Goal: Transaction & Acquisition: Purchase product/service

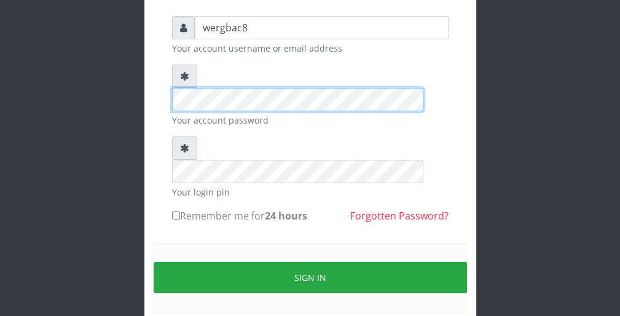
scroll to position [98, 0]
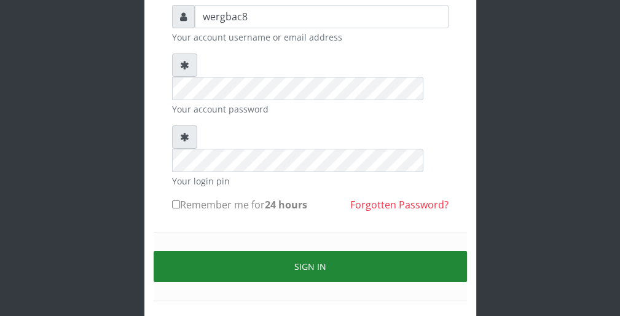
click at [445, 251] on button "Sign in" at bounding box center [311, 266] width 314 height 31
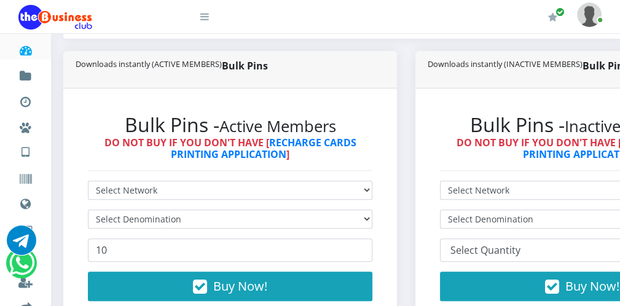
scroll to position [295, 0]
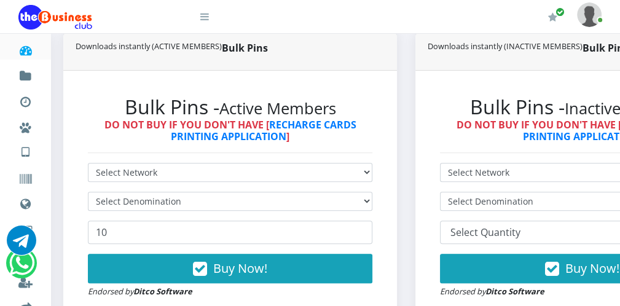
click at [403, 216] on div "Bulk Pins Downloads instantly (ACTIVE MEMBERS) Bulk Pins - Active Members DO NO…" at bounding box center [230, 184] width 352 height 302
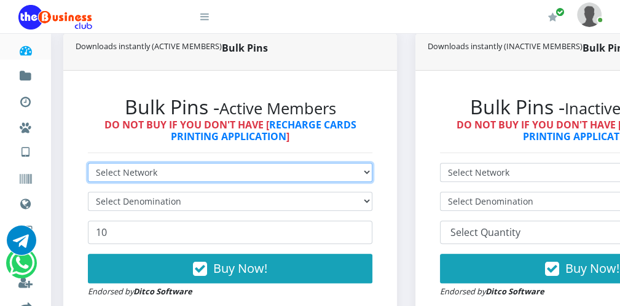
click at [234, 173] on select "Select Network MTN Globacom 9Mobile Airtel" at bounding box center [230, 172] width 285 height 19
select select "Airtel"
click at [88, 164] on select "Select Network MTN Globacom 9Mobile Airtel" at bounding box center [230, 172] width 285 height 19
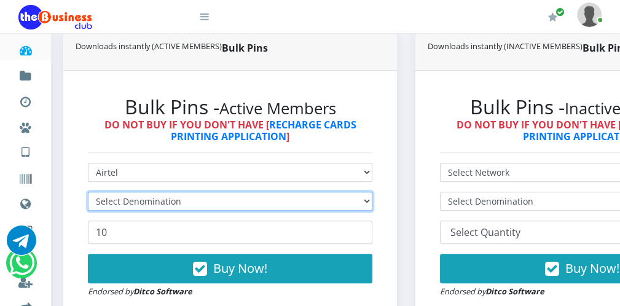
click at [189, 199] on select "Select Denomination" at bounding box center [230, 201] width 285 height 19
click at [189, 200] on select "Select Denomination" at bounding box center [230, 201] width 285 height 19
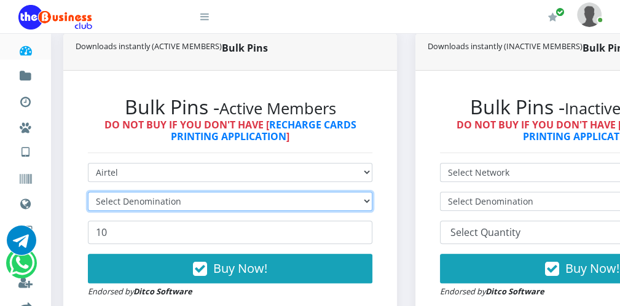
click at [368, 200] on select "Select Denomination" at bounding box center [230, 201] width 285 height 19
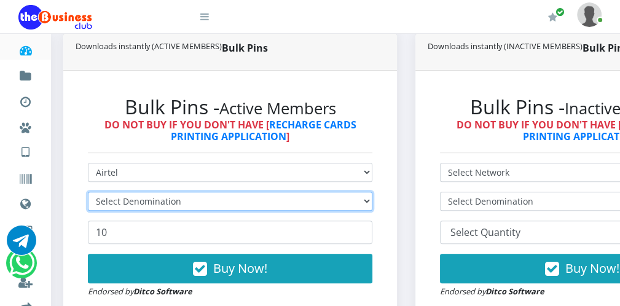
click at [368, 200] on select "Select Denomination" at bounding box center [230, 201] width 285 height 19
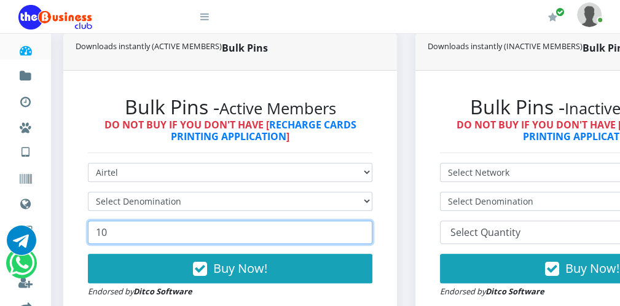
click at [271, 229] on input "10" at bounding box center [230, 232] width 285 height 23
type input "1"
click at [365, 237] on input "148" at bounding box center [230, 232] width 285 height 23
click at [365, 229] on input "149" at bounding box center [230, 232] width 285 height 23
type input "150"
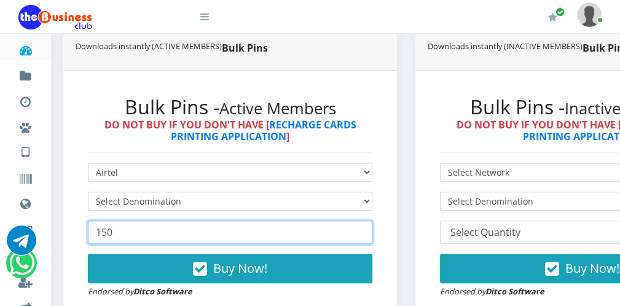
click at [365, 229] on input "150" at bounding box center [230, 232] width 285 height 23
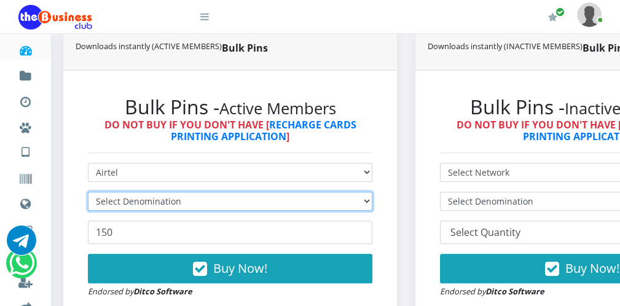
click at [320, 200] on select "Select Denomination" at bounding box center [230, 201] width 285 height 19
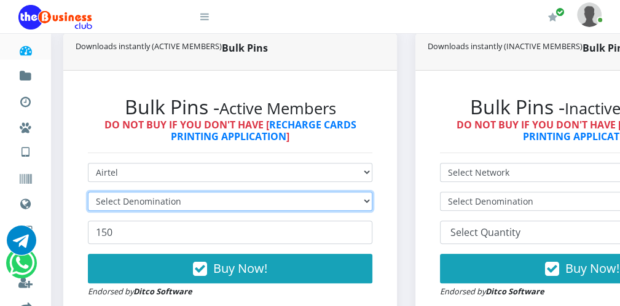
click at [320, 200] on select "Select Denomination" at bounding box center [230, 201] width 285 height 19
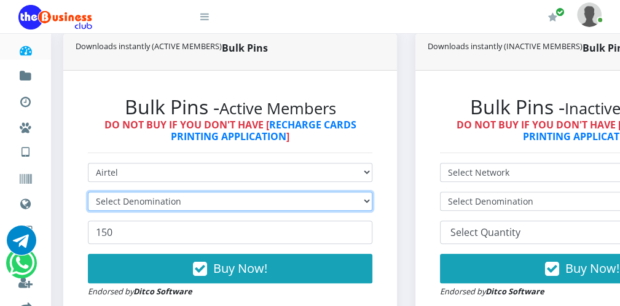
click at [320, 200] on select "Select Denomination" at bounding box center [230, 201] width 285 height 19
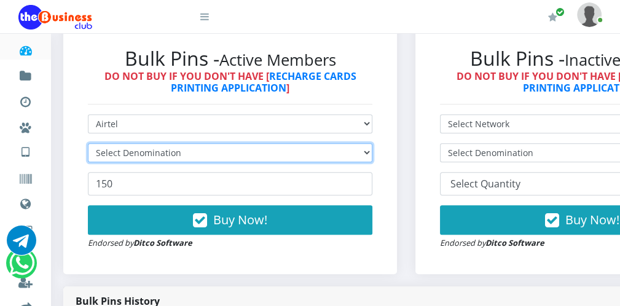
scroll to position [344, 0]
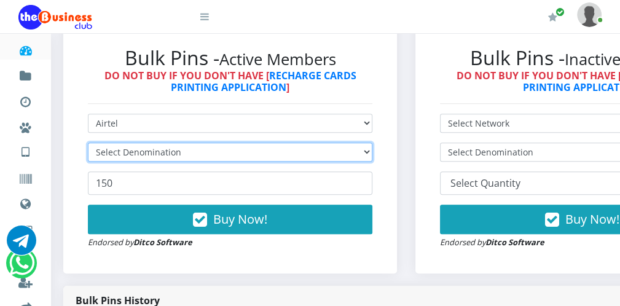
click at [348, 157] on select "Select Denomination" at bounding box center [230, 152] width 285 height 19
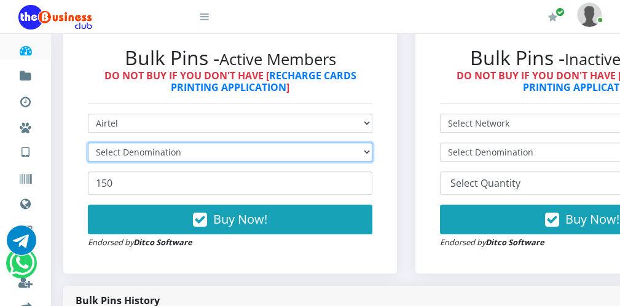
click at [348, 157] on select "Select Denomination" at bounding box center [230, 152] width 285 height 19
click at [251, 151] on select "Select Denomination" at bounding box center [230, 152] width 285 height 19
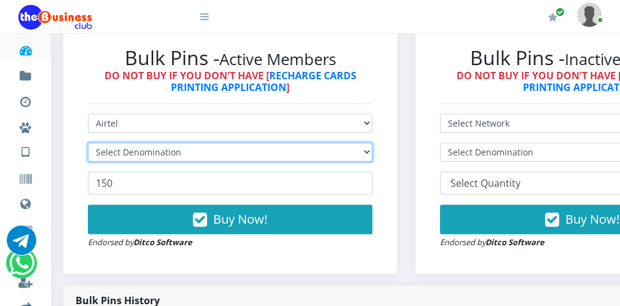
click at [251, 151] on select "Select Denomination" at bounding box center [230, 152] width 285 height 19
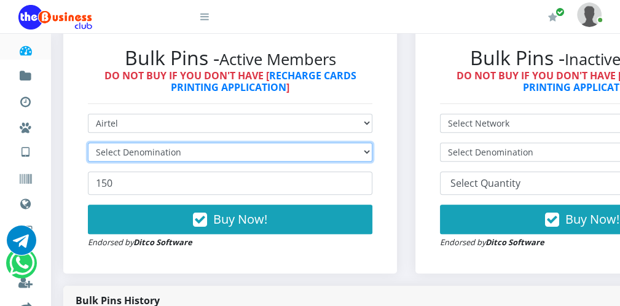
click at [251, 151] on select "Select Denomination" at bounding box center [230, 152] width 285 height 19
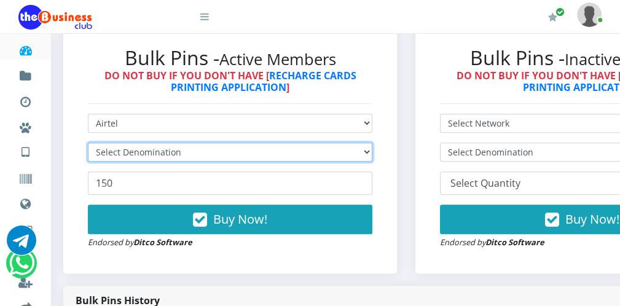
click at [251, 151] on select "Select Denomination" at bounding box center [230, 152] width 285 height 19
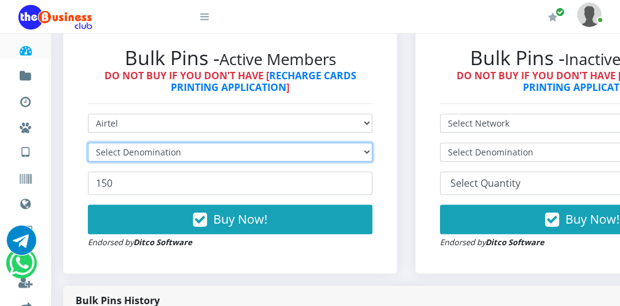
click at [373, 154] on select "Select Denomination" at bounding box center [230, 152] width 285 height 19
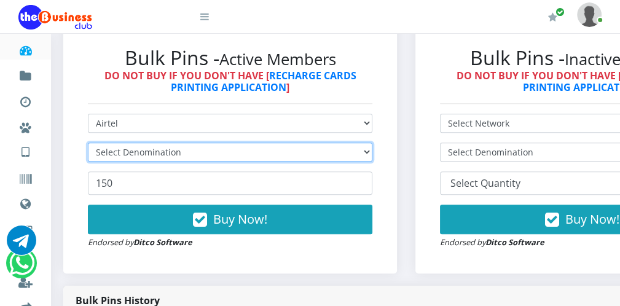
click at [373, 154] on select "Select Denomination" at bounding box center [230, 152] width 285 height 19
click at [336, 152] on select "Select Denomination" at bounding box center [230, 152] width 285 height 19
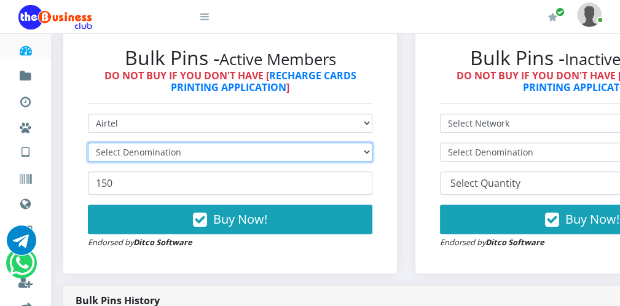
click at [336, 152] on select "Select Denomination" at bounding box center [230, 152] width 285 height 19
click at [371, 151] on select "Select Denomination" at bounding box center [230, 152] width 285 height 19
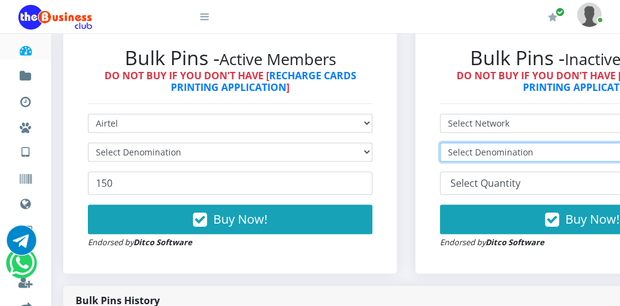
click at [472, 153] on select "Select Denomination" at bounding box center [582, 152] width 285 height 19
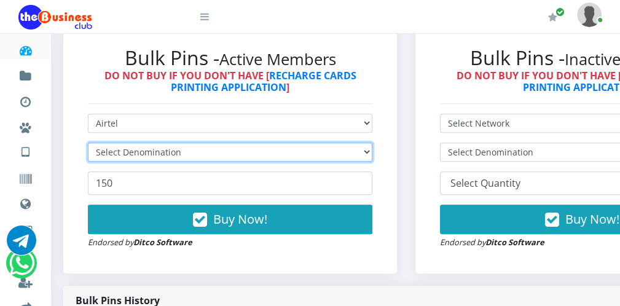
click at [320, 146] on select "Select Denomination" at bounding box center [230, 152] width 285 height 19
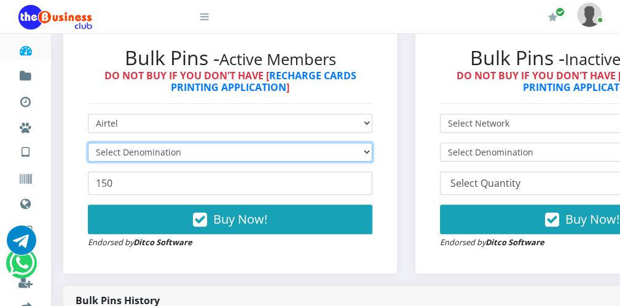
click at [320, 146] on select "Select Denomination" at bounding box center [230, 152] width 285 height 19
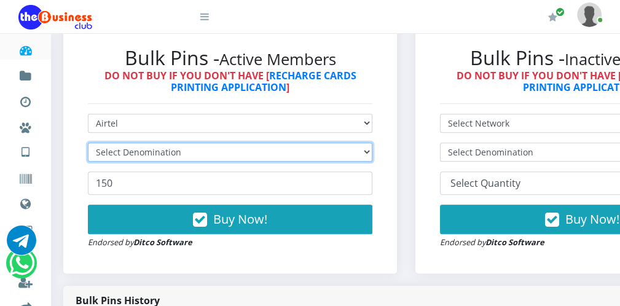
click at [320, 146] on select "Select Denomination" at bounding box center [230, 152] width 285 height 19
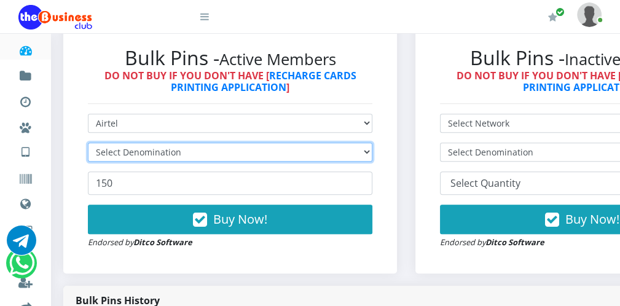
click at [320, 146] on select "Select Denomination" at bounding box center [230, 152] width 285 height 19
drag, startPoint x: 320, startPoint y: 146, endPoint x: 357, endPoint y: 160, distance: 39.5
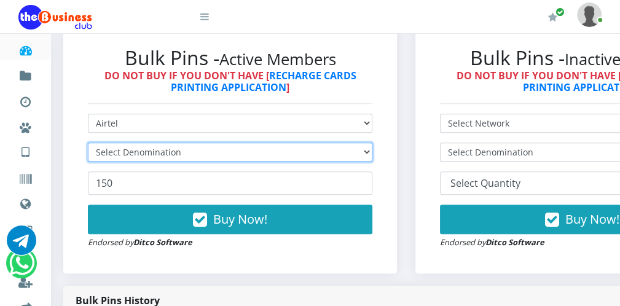
click at [357, 160] on select "Select Denomination" at bounding box center [230, 152] width 285 height 19
click at [371, 151] on select "Select Denomination" at bounding box center [230, 152] width 285 height 19
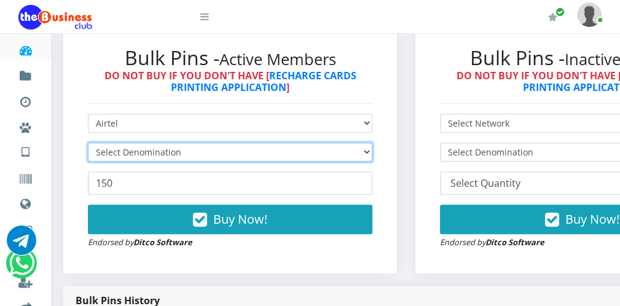
click at [371, 151] on select "Select Denomination" at bounding box center [230, 152] width 285 height 19
click at [135, 148] on select "Select Denomination" at bounding box center [230, 152] width 285 height 19
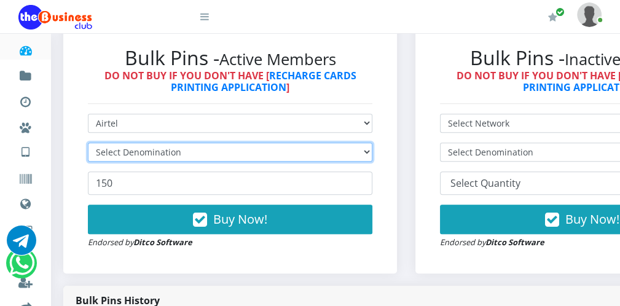
click at [135, 148] on select "Select Denomination" at bounding box center [230, 152] width 285 height 19
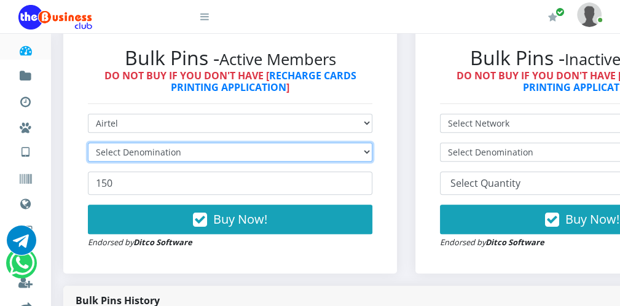
click at [135, 148] on select "Select Denomination" at bounding box center [230, 152] width 285 height 19
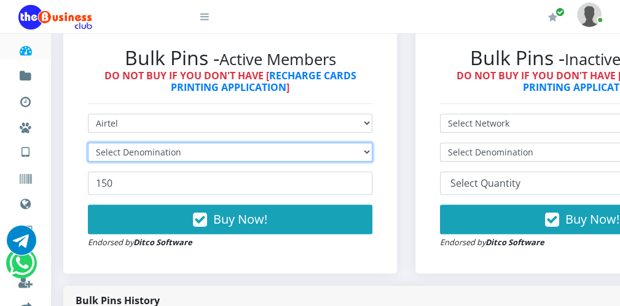
click at [135, 148] on select "Select Denomination" at bounding box center [230, 152] width 285 height 19
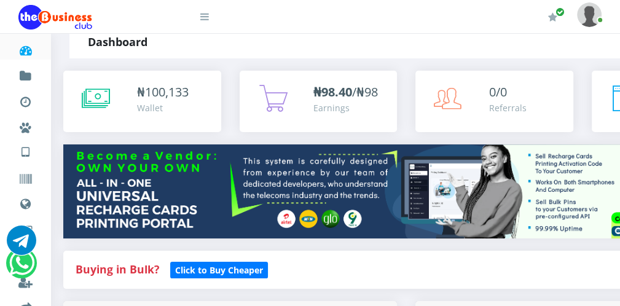
scroll to position [0, 0]
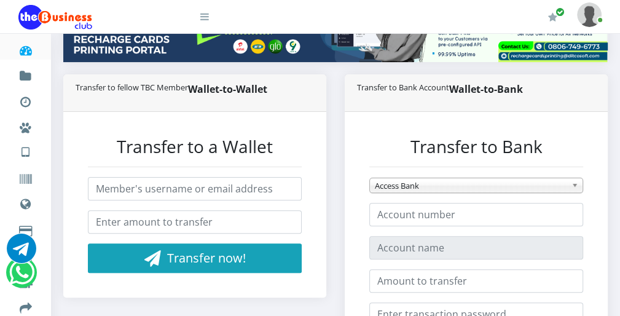
scroll to position [221, 0]
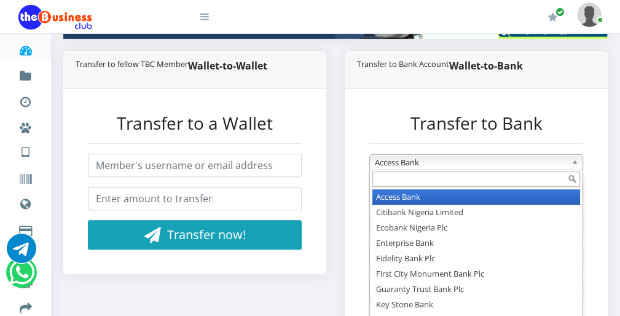
click at [440, 157] on span "Access Bank" at bounding box center [471, 162] width 192 height 15
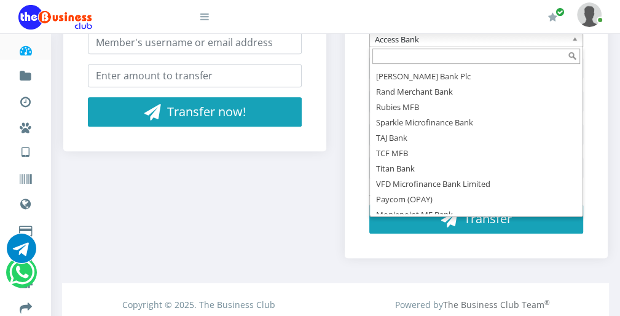
scroll to position [636, 0]
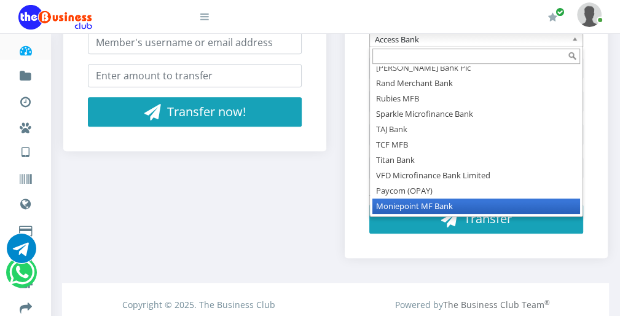
click at [476, 207] on li "Moniepoint MF Bank" at bounding box center [477, 206] width 208 height 15
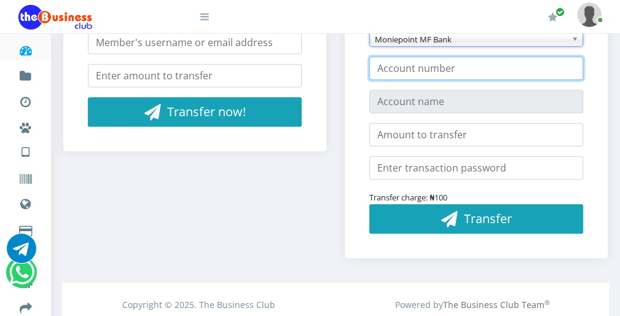
click at [457, 69] on input "number" at bounding box center [477, 68] width 214 height 23
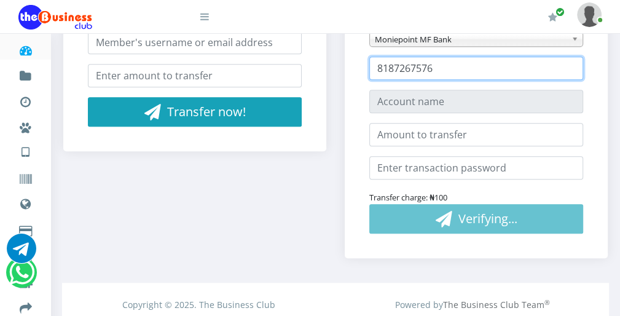
click at [416, 62] on input "8187267576" at bounding box center [477, 68] width 214 height 23
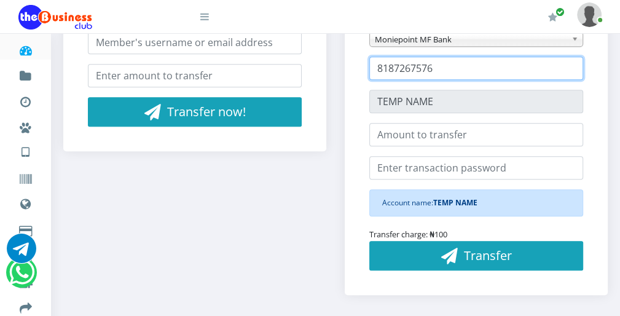
click at [439, 69] on input "8187267576" at bounding box center [477, 68] width 214 height 23
click at [437, 68] on input "8187267576" at bounding box center [477, 68] width 214 height 23
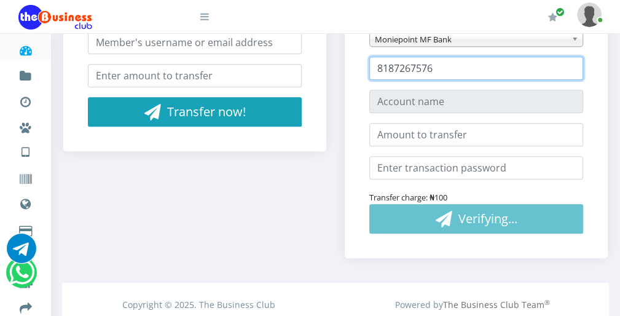
click at [427, 61] on input "8187267576" at bounding box center [477, 68] width 214 height 23
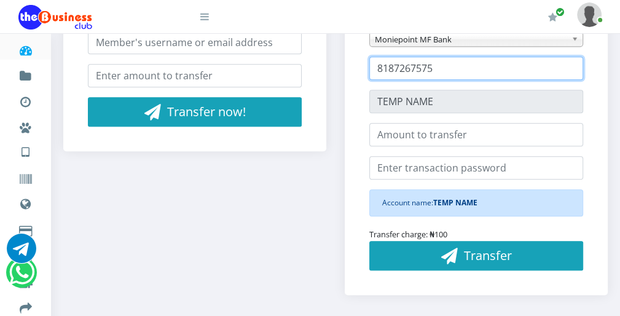
click at [572, 71] on input "8187267575" at bounding box center [477, 68] width 214 height 23
click at [572, 71] on input "8187267574" at bounding box center [477, 68] width 214 height 23
click at [572, 71] on input "8187267573" at bounding box center [477, 68] width 214 height 23
click at [572, 64] on input "8187267574" at bounding box center [477, 68] width 214 height 23
click at [572, 64] on input "8187267575" at bounding box center [477, 68] width 214 height 23
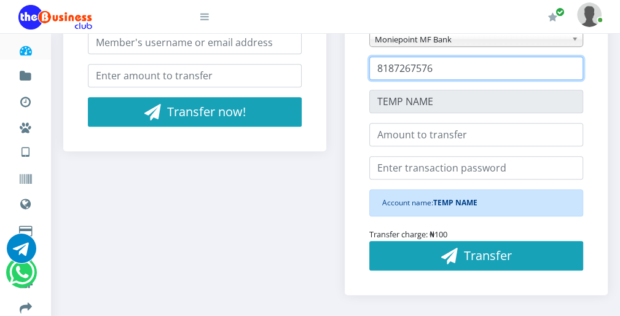
type input "8187267576"
click at [572, 64] on input "8187267576" at bounding box center [477, 68] width 214 height 23
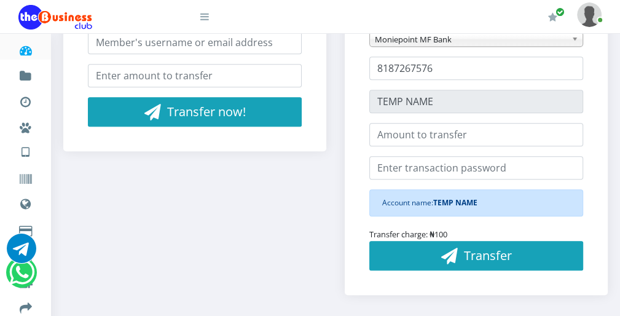
click at [206, 18] on icon at bounding box center [204, 17] width 9 height 10
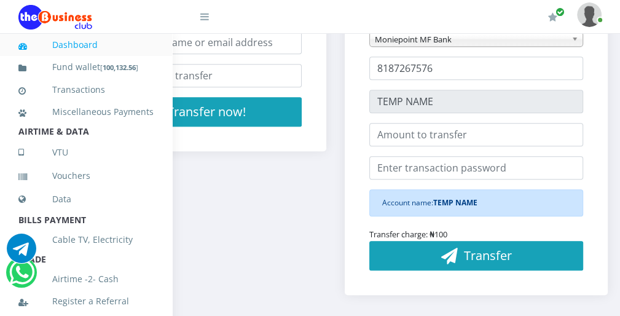
scroll to position [268, 0]
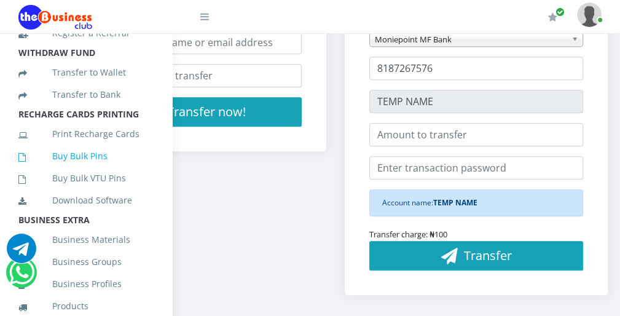
click at [97, 169] on link "Buy Bulk Pins" at bounding box center [85, 156] width 135 height 28
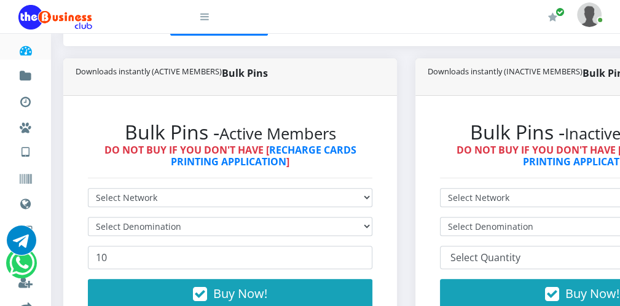
scroll to position [271, 0]
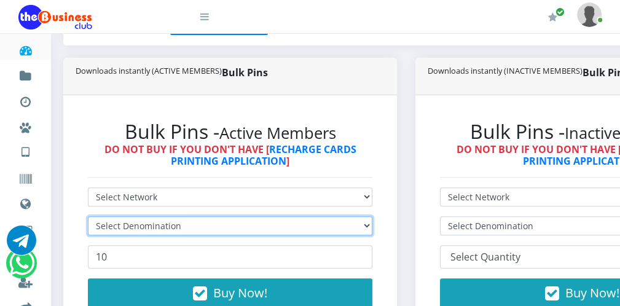
click at [208, 218] on select "Select Denomination" at bounding box center [230, 225] width 285 height 19
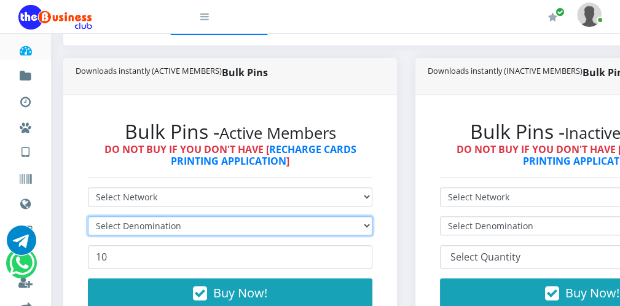
click at [208, 218] on select "Select Denomination" at bounding box center [230, 225] width 285 height 19
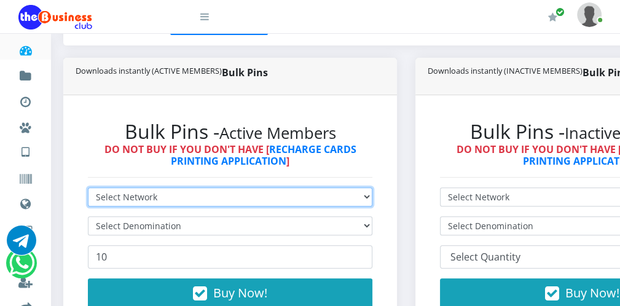
click at [188, 193] on select "Select Network MTN Globacom 9Mobile Airtel" at bounding box center [230, 197] width 285 height 19
select select "MTN"
click at [88, 189] on select "Select Network MTN Globacom 9Mobile Airtel" at bounding box center [230, 197] width 285 height 19
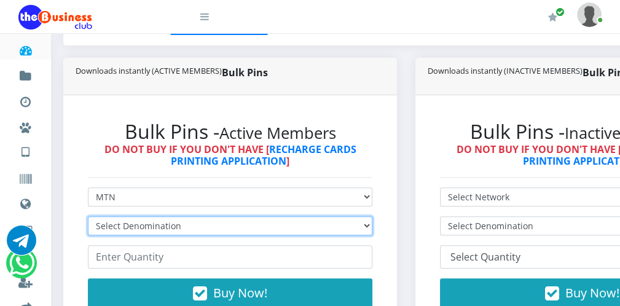
click at [156, 222] on select "Select Denomination MTN NGN100 - ₦96.99 MTN NGN200 - ₦193.98 MTN NGN400 - ₦387.…" at bounding box center [230, 225] width 285 height 19
select select "193.98-200"
click at [88, 218] on select "Select Denomination MTN NGN100 - ₦96.99 MTN NGN200 - ₦193.98 MTN NGN400 - ₦387.…" at bounding box center [230, 225] width 285 height 19
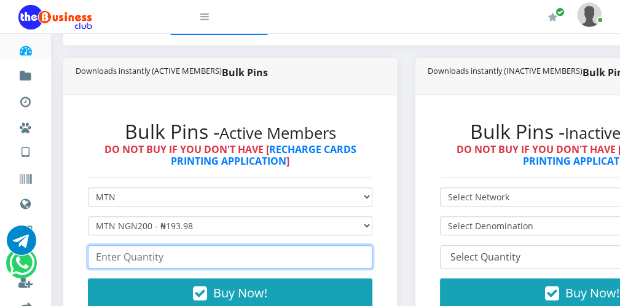
click at [127, 262] on input "number" at bounding box center [230, 256] width 285 height 23
click at [365, 251] on input "99" at bounding box center [230, 256] width 285 height 23
type input "100"
click at [365, 253] on input "100" at bounding box center [230, 256] width 285 height 23
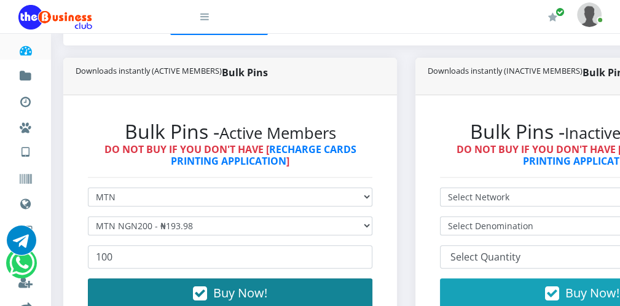
click at [350, 286] on button "Buy Now!" at bounding box center [230, 294] width 285 height 30
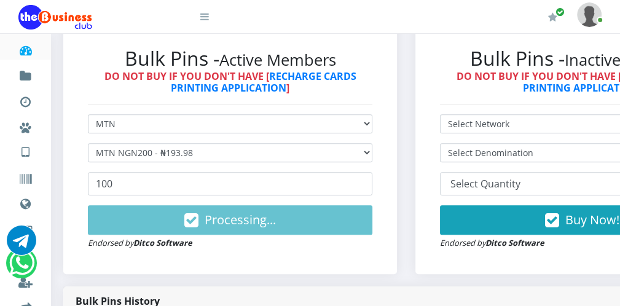
scroll to position [344, 0]
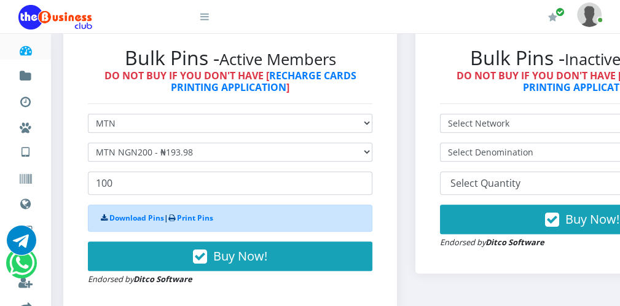
click at [207, 18] on icon at bounding box center [204, 17] width 9 height 10
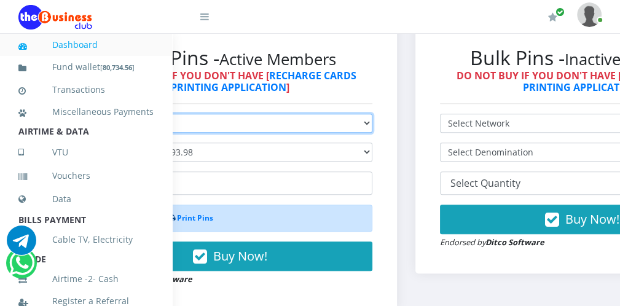
click at [373, 125] on select "Select Network MTN Globacom 9Mobile Airtel" at bounding box center [230, 123] width 285 height 19
select select "Airtel"
click at [88, 115] on select "Select Network MTN Globacom 9Mobile Airtel" at bounding box center [230, 123] width 285 height 19
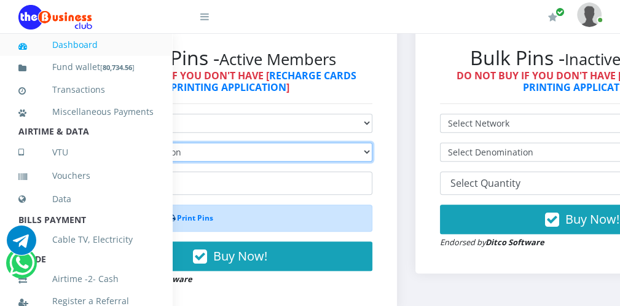
click at [299, 157] on select "Select Denomination Airtel NGN100 - ₦96.38 Airtel NGN200 - ₦192.76 Airtel NGN50…" at bounding box center [230, 152] width 285 height 19
select select "192.76-200"
click at [88, 144] on select "Select Denomination Airtel NGN100 - ₦96.38 Airtel NGN200 - ₦192.76 Airtel NGN50…" at bounding box center [230, 152] width 285 height 19
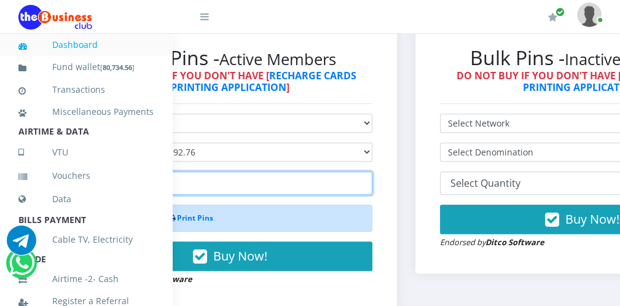
click at [261, 176] on input "number" at bounding box center [230, 183] width 285 height 23
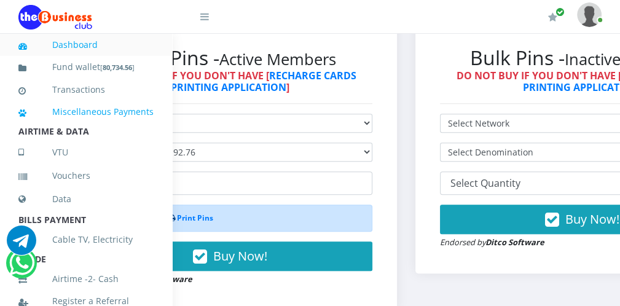
click at [143, 126] on link "Miscellaneous Payments" at bounding box center [85, 112] width 135 height 28
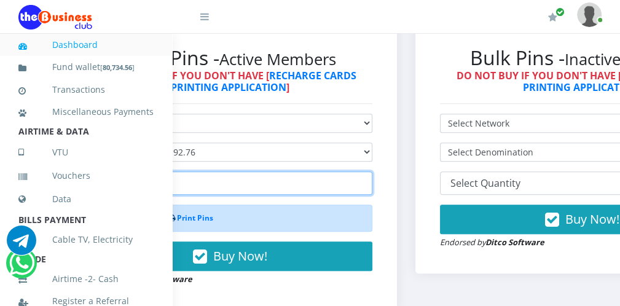
click at [225, 181] on input "number" at bounding box center [230, 183] width 285 height 23
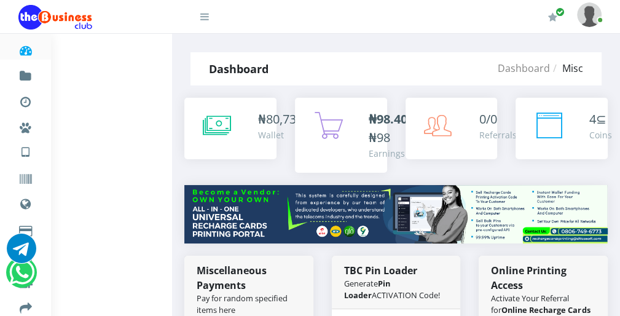
click at [208, 18] on icon at bounding box center [204, 17] width 9 height 10
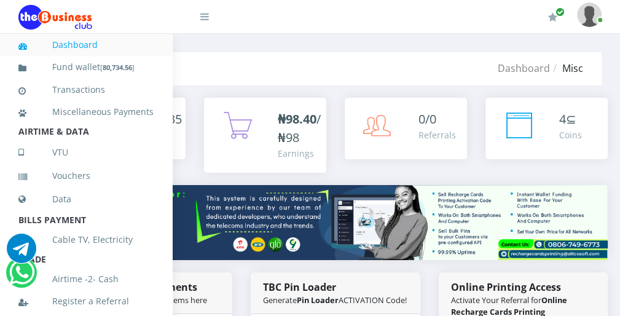
scroll to position [268, 0]
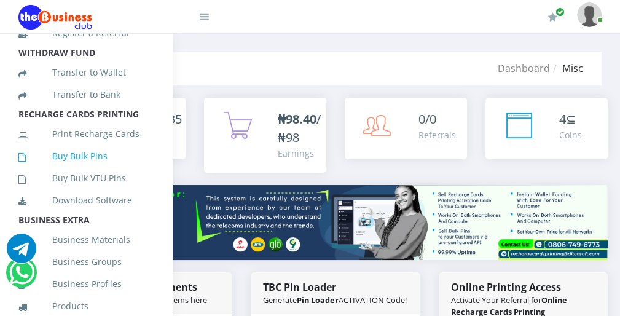
click at [106, 165] on link "Buy Bulk Pins" at bounding box center [85, 156] width 135 height 28
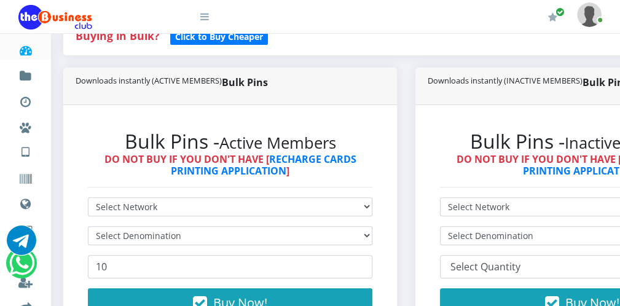
scroll to position [271, 0]
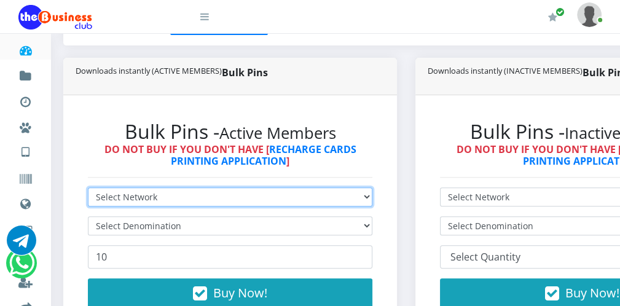
click at [212, 197] on select "Select Network MTN Globacom 9Mobile Airtel" at bounding box center [230, 197] width 285 height 19
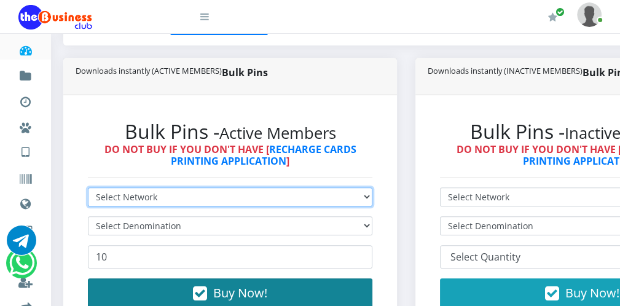
select select "Airtel"
click at [88, 189] on select "Select Network MTN Globacom 9Mobile Airtel" at bounding box center [230, 197] width 285 height 19
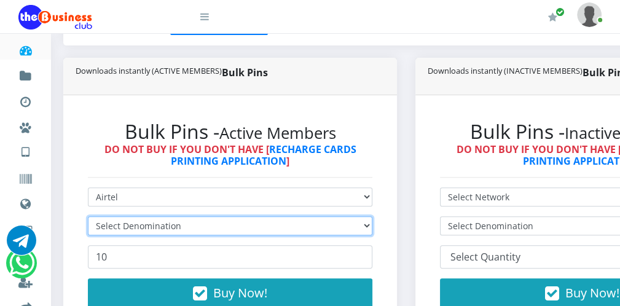
click at [170, 227] on select "Select Denomination" at bounding box center [230, 225] width 285 height 19
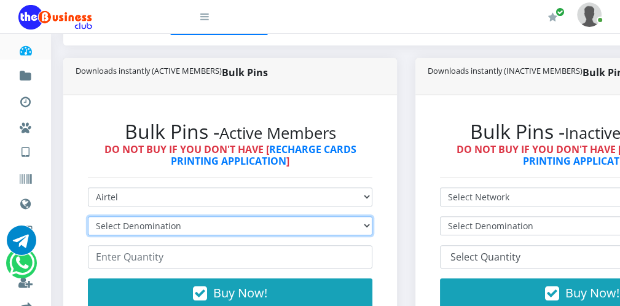
click at [170, 227] on select "Select Denomination Airtel NGN100 - ₦96.38 Airtel NGN200 - ₦192.76 Airtel NGN50…" at bounding box center [230, 225] width 285 height 19
select select "192.76-200"
click at [88, 218] on select "Select Denomination Airtel NGN100 - ₦96.38 Airtel NGN200 - ₦192.76 Airtel NGN50…" at bounding box center [230, 225] width 285 height 19
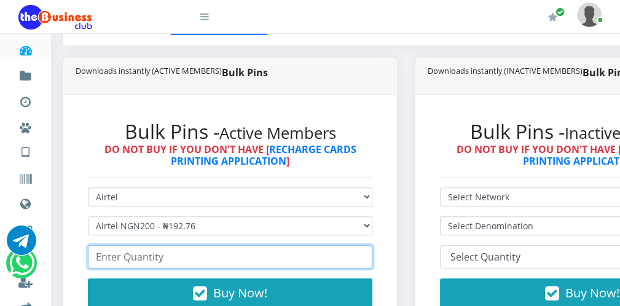
click at [124, 261] on input "number" at bounding box center [230, 256] width 285 height 23
click at [366, 260] on input "148" at bounding box center [230, 256] width 285 height 23
click at [368, 253] on input "149" at bounding box center [230, 256] width 285 height 23
type input "150"
click at [368, 253] on input "150" at bounding box center [230, 256] width 285 height 23
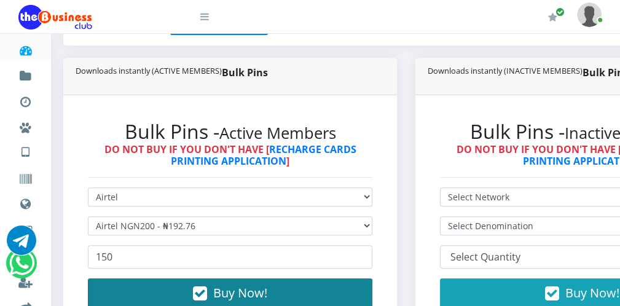
click at [303, 291] on button "Buy Now!" at bounding box center [230, 294] width 285 height 30
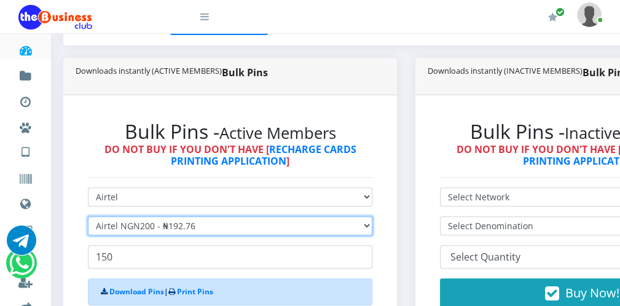
click at [264, 229] on select "Select Denomination Airtel NGN100 - ₦96.38 Airtel NGN200 - ₦192.76 Airtel NGN50…" at bounding box center [230, 225] width 285 height 19
select select "96.38-100"
click at [88, 218] on select "Select Denomination Airtel NGN100 - ₦96.38 Airtel NGN200 - ₦192.76 Airtel NGN50…" at bounding box center [230, 225] width 285 height 19
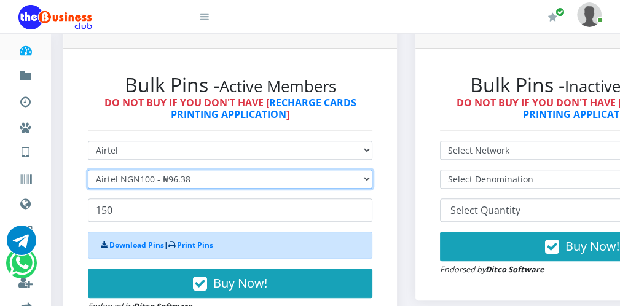
scroll to position [320, 0]
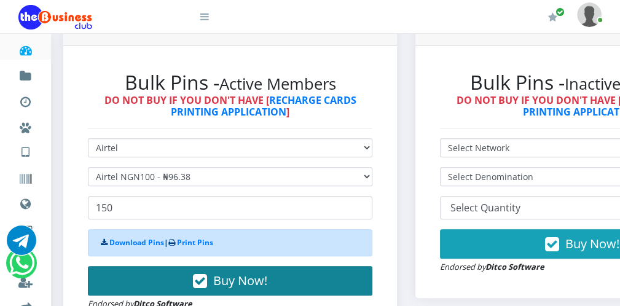
click at [325, 272] on button "Buy Now!" at bounding box center [230, 281] width 285 height 30
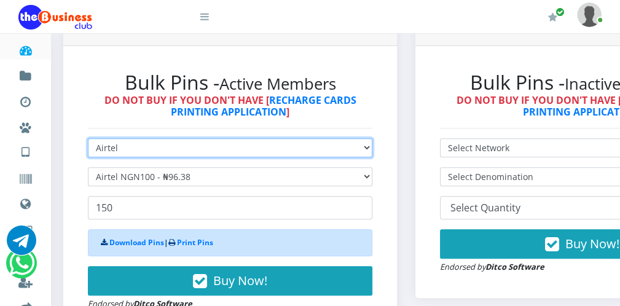
click at [196, 154] on select "Select Network MTN Globacom 9Mobile Airtel" at bounding box center [230, 147] width 285 height 19
select select "MTN"
click at [88, 140] on select "Select Network MTN Globacom 9Mobile Airtel" at bounding box center [230, 147] width 285 height 19
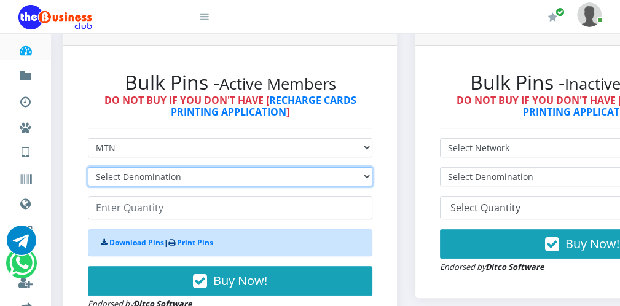
click at [176, 177] on select "Select Denomination MTN NGN100 - ₦96.99 MTN NGN200 - ₦193.98 MTN NGN400 - ₦387.…" at bounding box center [230, 176] width 285 height 19
select select "96.99-100"
click at [88, 168] on select "Select Denomination MTN NGN100 - ₦96.99 MTN NGN200 - ₦193.98 MTN NGN400 - ₦387.…" at bounding box center [230, 176] width 285 height 19
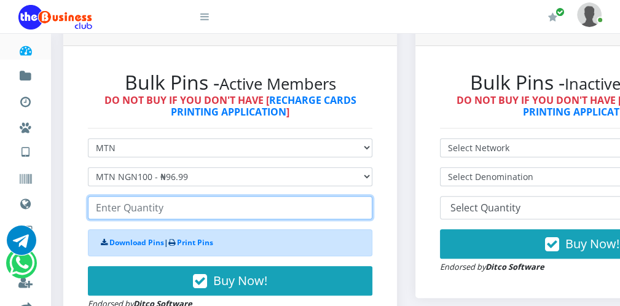
click at [149, 210] on input "number" at bounding box center [230, 207] width 285 height 23
click at [368, 213] on input "98" at bounding box center [230, 207] width 285 height 23
click at [368, 204] on input "99" at bounding box center [230, 207] width 285 height 23
type input "100"
click at [368, 204] on input "100" at bounding box center [230, 207] width 285 height 23
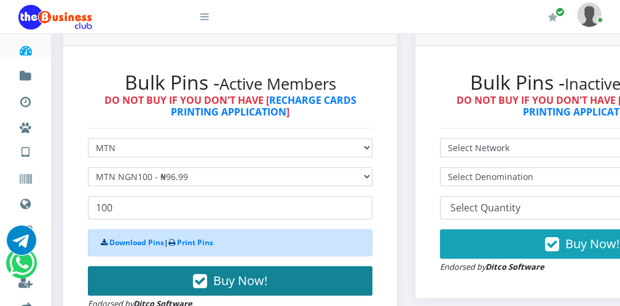
click at [305, 277] on button "Buy Now!" at bounding box center [230, 281] width 285 height 30
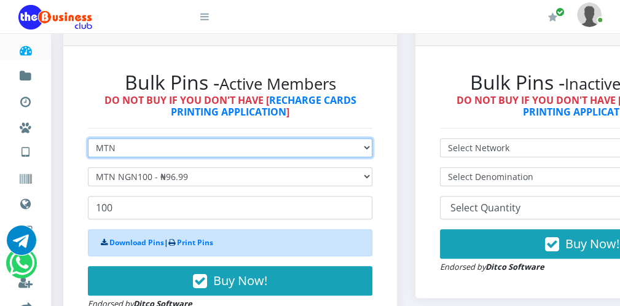
click at [159, 140] on select "Select Network MTN Globacom 9Mobile Airtel" at bounding box center [230, 147] width 285 height 19
select select "Glo"
click at [88, 140] on select "Select Network MTN Globacom 9Mobile Airtel" at bounding box center [230, 147] width 285 height 19
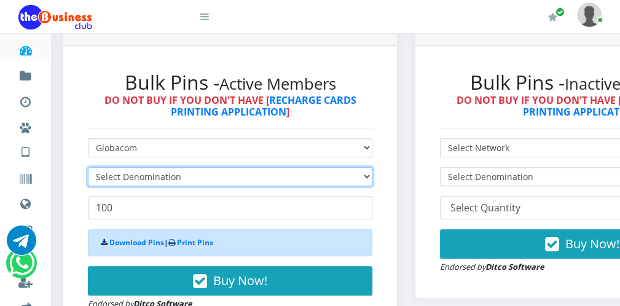
click at [135, 180] on select "Select Denomination" at bounding box center [230, 176] width 285 height 19
click at [88, 168] on select "Select Denomination" at bounding box center [230, 176] width 285 height 19
click at [141, 178] on select "Select Denomination" at bounding box center [230, 176] width 285 height 19
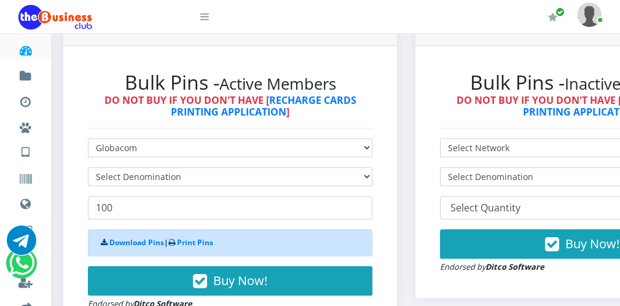
click at [206, 20] on icon at bounding box center [204, 17] width 9 height 10
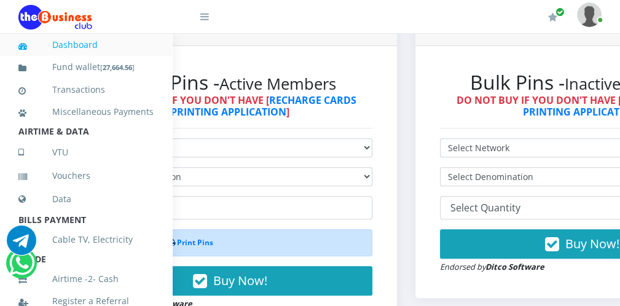
scroll to position [268, 0]
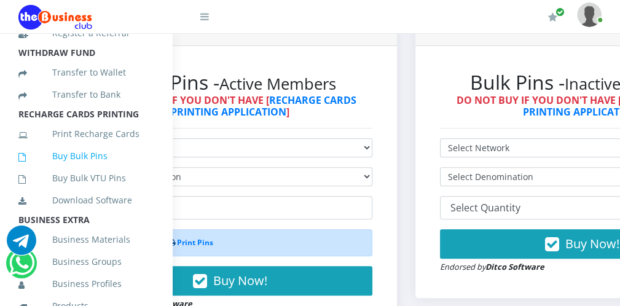
click at [103, 165] on link "Buy Bulk Pins" at bounding box center [85, 156] width 135 height 28
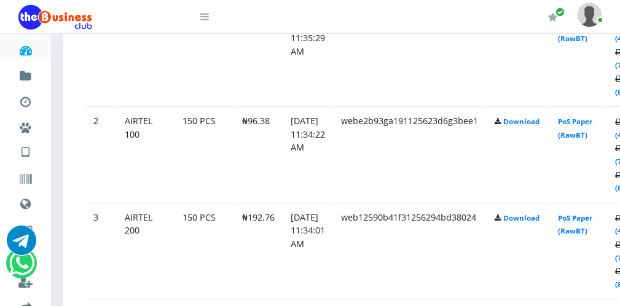
scroll to position [762, 0]
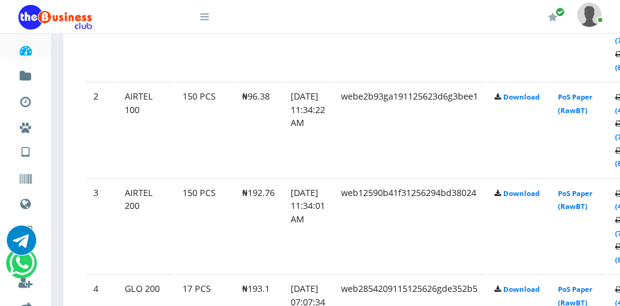
click at [207, 10] on link at bounding box center [196, 12] width 25 height 25
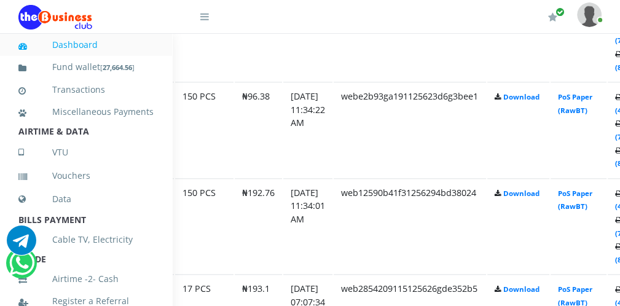
click at [205, 15] on icon at bounding box center [204, 17] width 9 height 10
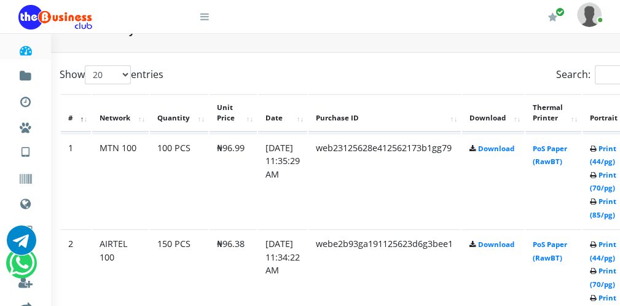
scroll to position [615, 49]
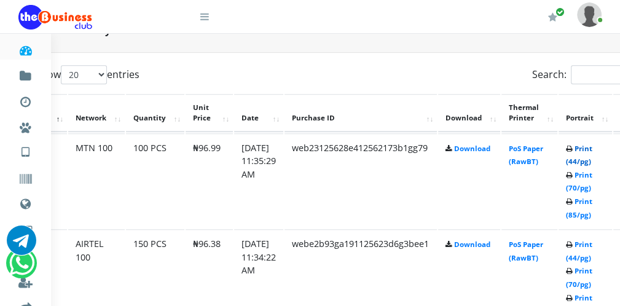
click at [585, 162] on link "Print (44/pg)" at bounding box center [579, 155] width 26 height 23
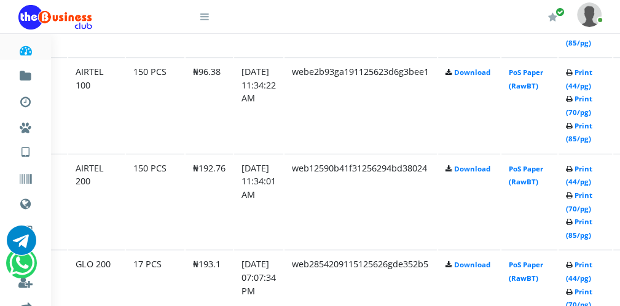
scroll to position [812, 49]
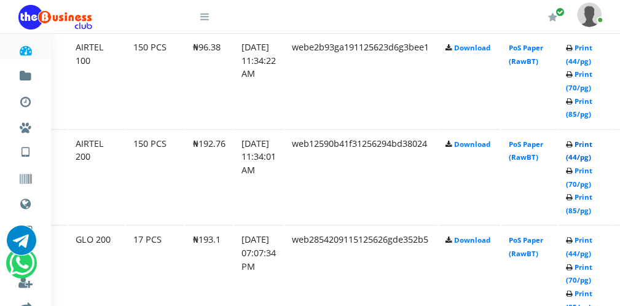
click at [590, 158] on link "Print (44/pg)" at bounding box center [579, 151] width 26 height 23
click at [588, 156] on link "Print (44/pg)" at bounding box center [579, 151] width 26 height 23
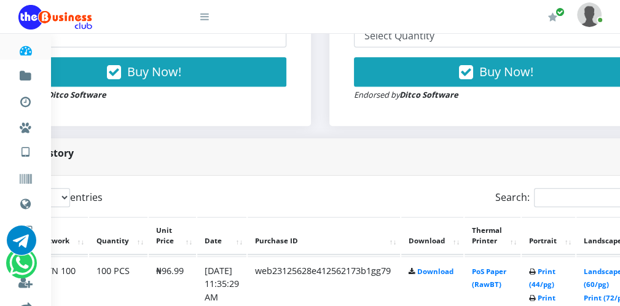
scroll to position [492, 98]
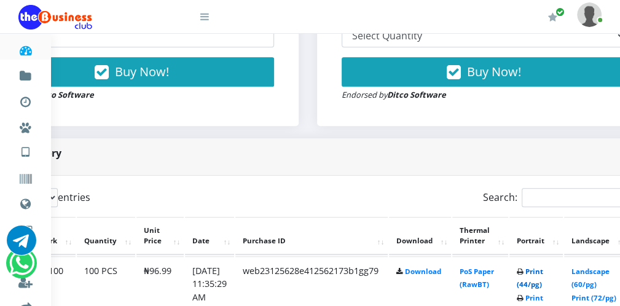
click at [544, 283] on link "Print (44/pg)" at bounding box center [530, 278] width 26 height 23
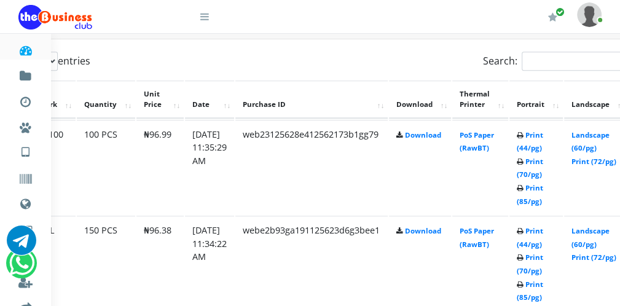
scroll to position [639, 98]
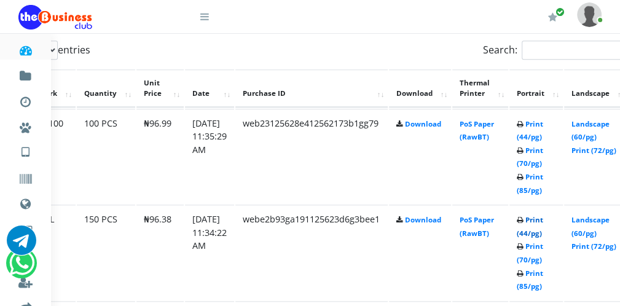
click at [541, 232] on link "Print (44/pg)" at bounding box center [530, 226] width 26 height 23
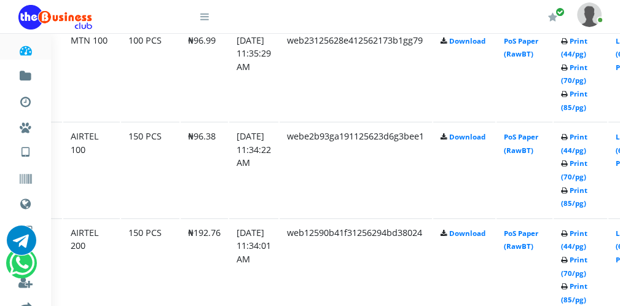
scroll to position [737, 54]
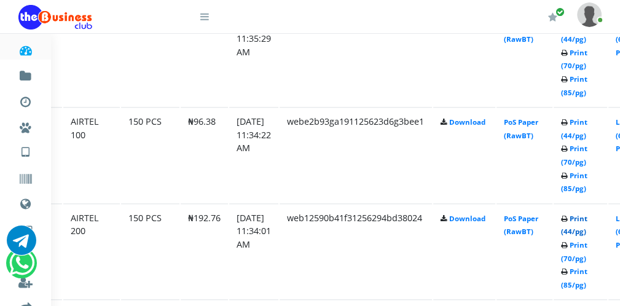
click at [588, 232] on link "Print (44/pg)" at bounding box center [574, 225] width 26 height 23
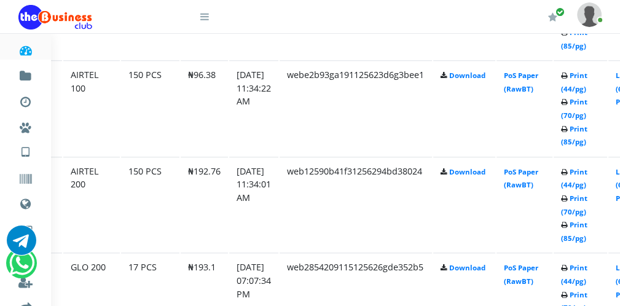
scroll to position [786, 54]
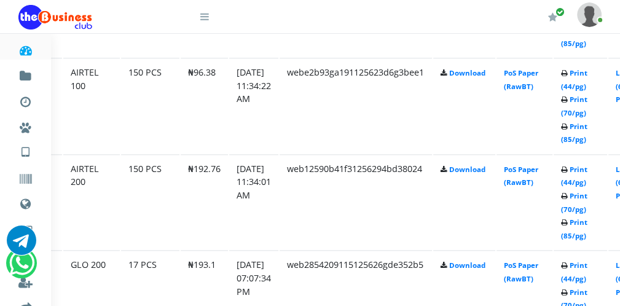
click at [202, 21] on icon at bounding box center [204, 17] width 9 height 10
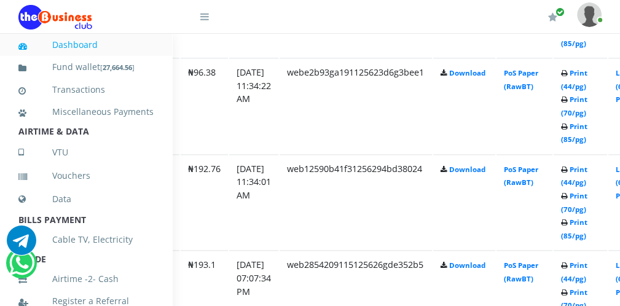
scroll to position [268, 0]
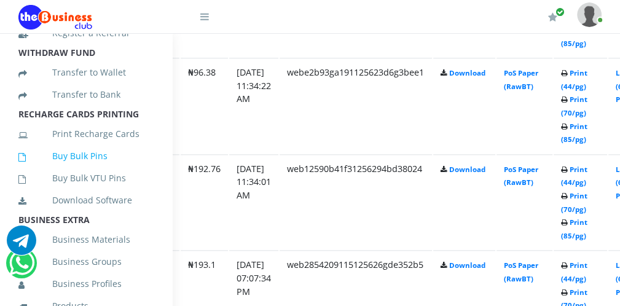
click at [135, 165] on link "Buy Bulk Pins" at bounding box center [85, 156] width 135 height 28
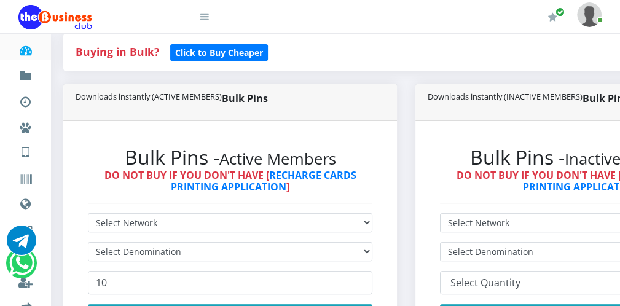
scroll to position [246, 0]
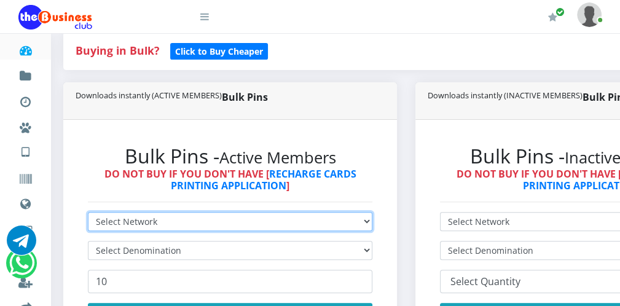
click at [317, 222] on select "Select Network MTN Globacom 9Mobile Airtel" at bounding box center [230, 221] width 285 height 19
select select "MTN"
click at [88, 213] on select "Select Network MTN Globacom 9Mobile Airtel" at bounding box center [230, 221] width 285 height 19
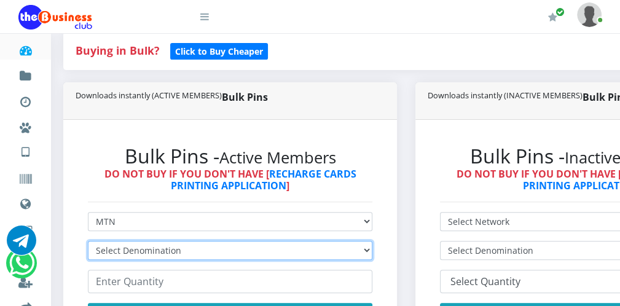
click at [204, 251] on select "Select Denomination MTN NGN100 - ₦96.99 MTN NGN200 - ₦193.98 MTN NGN400 - ₦387.…" at bounding box center [230, 250] width 285 height 19
select select "193.98-200"
click at [88, 242] on select "Select Denomination MTN NGN100 - ₦96.99 MTN NGN200 - ₦193.98 MTN NGN400 - ₦387.…" at bounding box center [230, 250] width 285 height 19
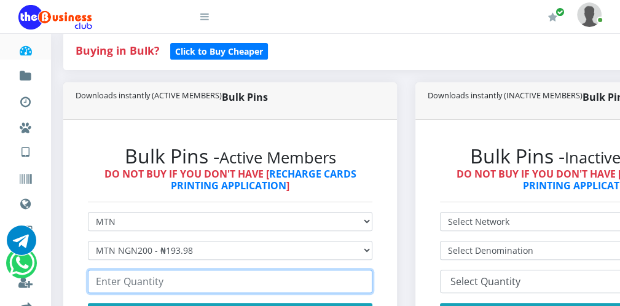
click at [207, 288] on input "number" at bounding box center [230, 281] width 285 height 23
type input "100"
click at [364, 279] on input "100" at bounding box center [230, 281] width 285 height 23
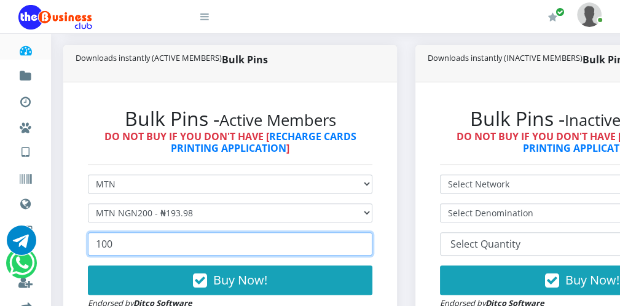
scroll to position [295, 0]
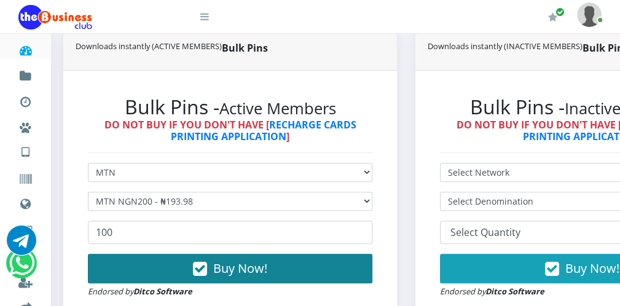
click at [346, 268] on button "Buy Now!" at bounding box center [230, 269] width 285 height 30
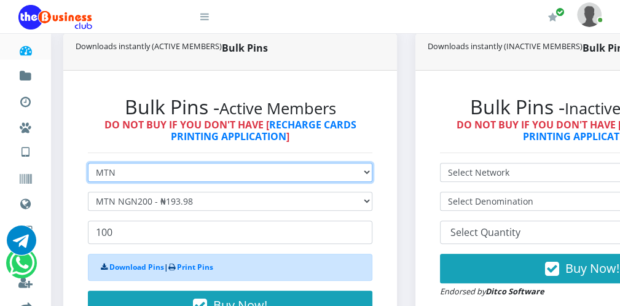
click at [157, 175] on select "Select Network MTN Globacom 9Mobile Airtel" at bounding box center [230, 172] width 285 height 19
select select "Glo"
click at [88, 164] on select "Select Network MTN Globacom 9Mobile Airtel" at bounding box center [230, 172] width 285 height 19
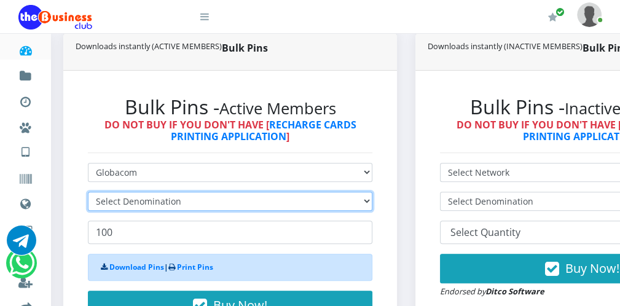
click at [148, 202] on select "Select Denomination" at bounding box center [230, 201] width 285 height 19
click at [161, 195] on select "Select Denomination" at bounding box center [230, 201] width 285 height 19
click at [162, 200] on select "Select Denomination" at bounding box center [230, 201] width 285 height 19
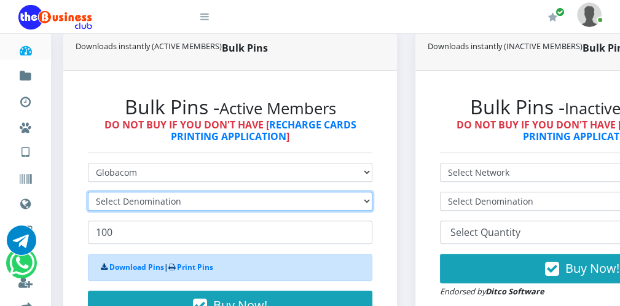
click at [162, 200] on select "Select Denomination" at bounding box center [230, 201] width 285 height 19
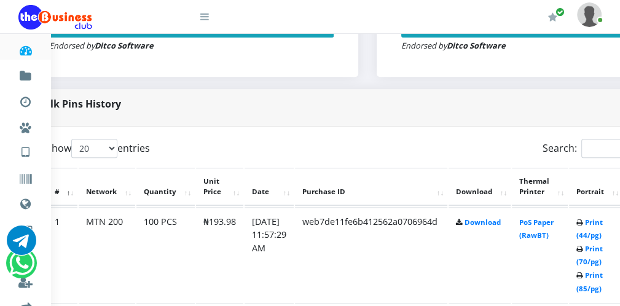
scroll to position [541, 49]
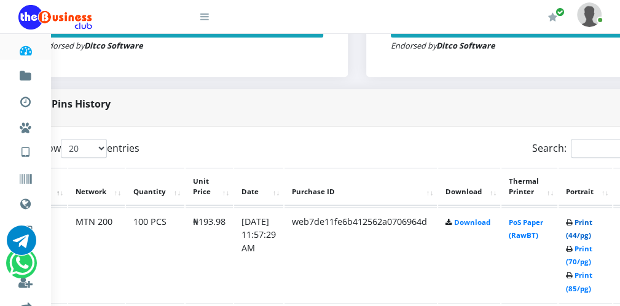
click at [593, 239] on link "Print (44/pg)" at bounding box center [579, 229] width 26 height 23
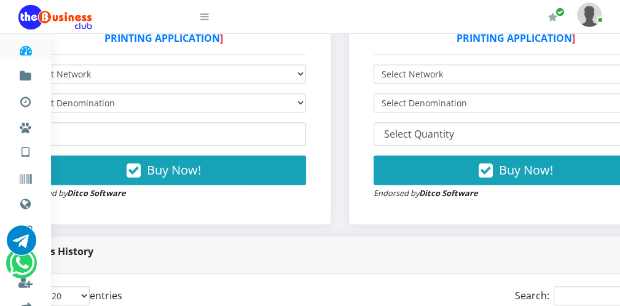
scroll to position [394, 54]
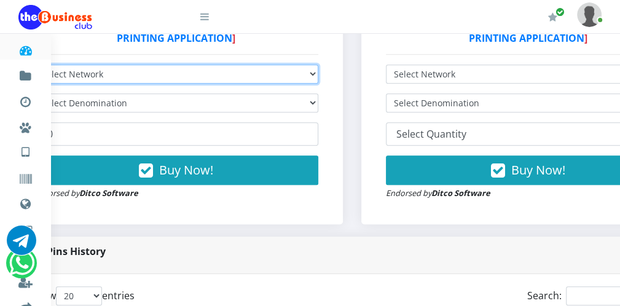
click at [154, 73] on select "Select Network MTN Globacom 9Mobile Airtel" at bounding box center [176, 74] width 285 height 19
select select "Glo"
click at [34, 66] on select "Select Network MTN Globacom 9Mobile Airtel" at bounding box center [176, 74] width 285 height 19
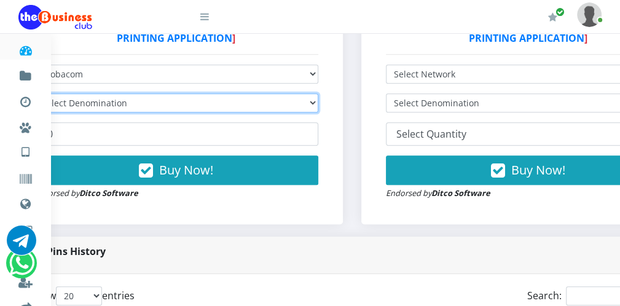
click at [134, 105] on select "Select Denomination" at bounding box center [176, 102] width 285 height 19
click at [134, 104] on select "Select Denomination Glo NGN100 - ₦96.55 Glo NGN200 - ₦193.10 Glo NGN500 - ₦482.…" at bounding box center [176, 102] width 285 height 19
click at [34, 95] on select "Select Denomination Glo NGN100 - ₦96.55 Glo NGN200 - ₦193.10 Glo NGN500 - ₦482.…" at bounding box center [176, 102] width 285 height 19
click at [126, 106] on select "Select Denomination Glo NGN100 - ₦96.55 Glo NGN200 - ₦193.10 Glo NGN500 - ₦482.…" at bounding box center [176, 102] width 285 height 19
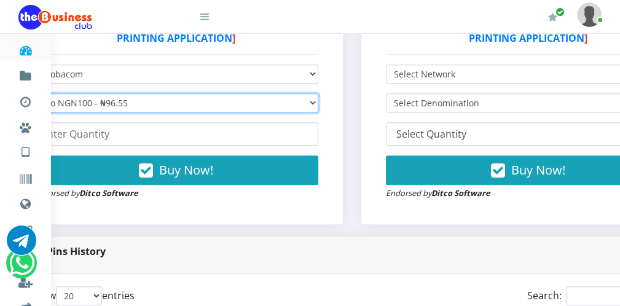
select select "193.1-200"
click at [34, 95] on select "Select Denomination Glo NGN100 - ₦96.55 Glo NGN200 - ₦193.10 Glo NGN500 - ₦482.…" at bounding box center [176, 102] width 285 height 19
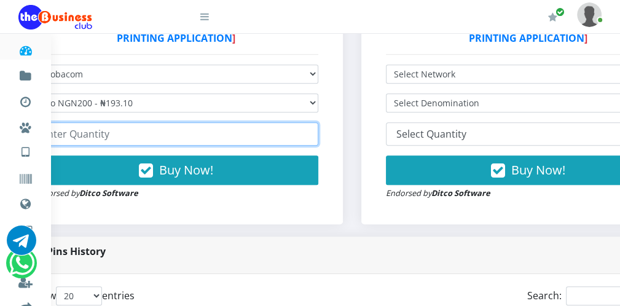
click at [99, 135] on input "number" at bounding box center [176, 133] width 285 height 23
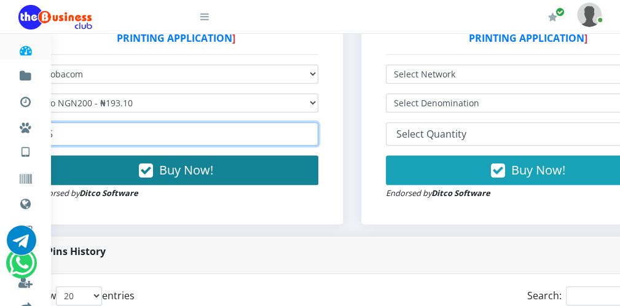
type input "25"
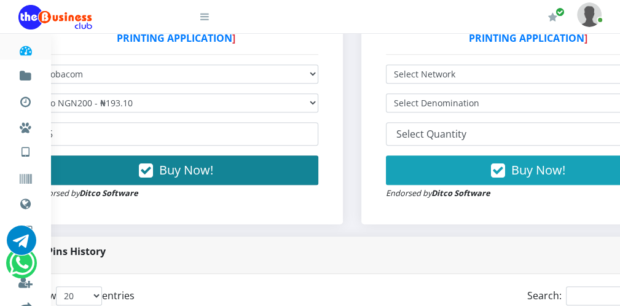
click at [207, 159] on button "Buy Now!" at bounding box center [176, 171] width 285 height 30
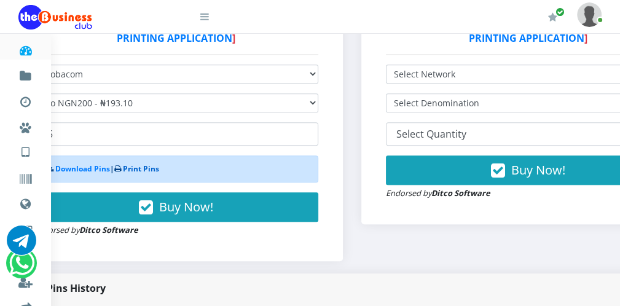
click at [159, 173] on link "Print Pins" at bounding box center [141, 169] width 36 height 10
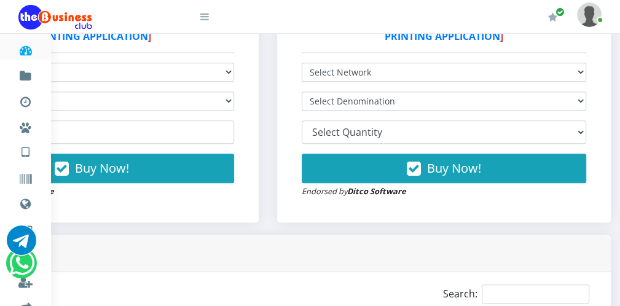
click at [204, 19] on icon at bounding box center [204, 17] width 9 height 10
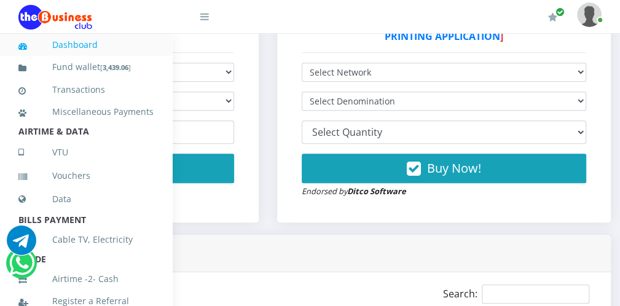
scroll to position [268, 0]
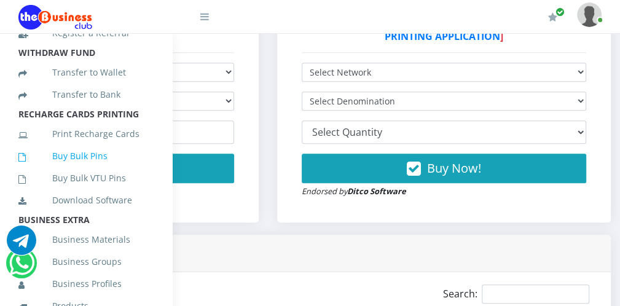
click at [128, 170] on link "Buy Bulk Pins" at bounding box center [85, 156] width 135 height 28
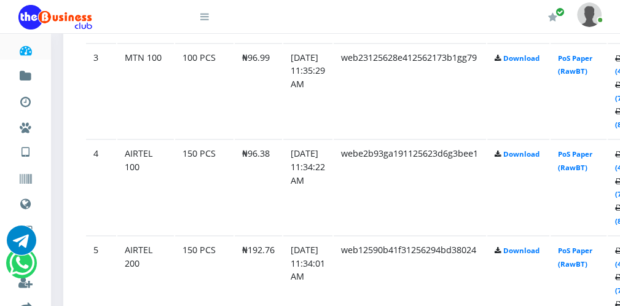
scroll to position [917, 0]
